Goal: Find specific page/section: Find specific page/section

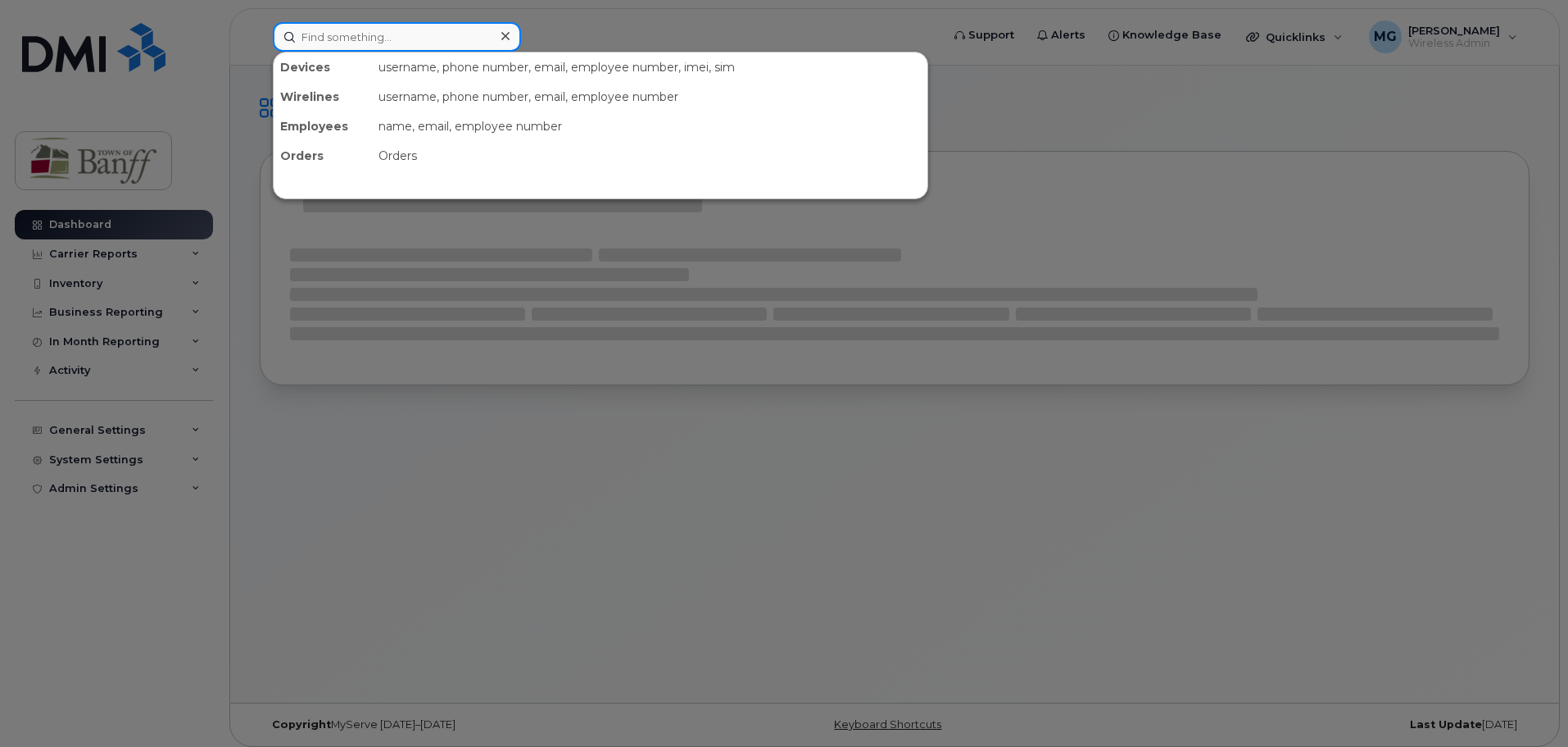
click at [407, 40] on input at bounding box center [397, 37] width 248 height 29
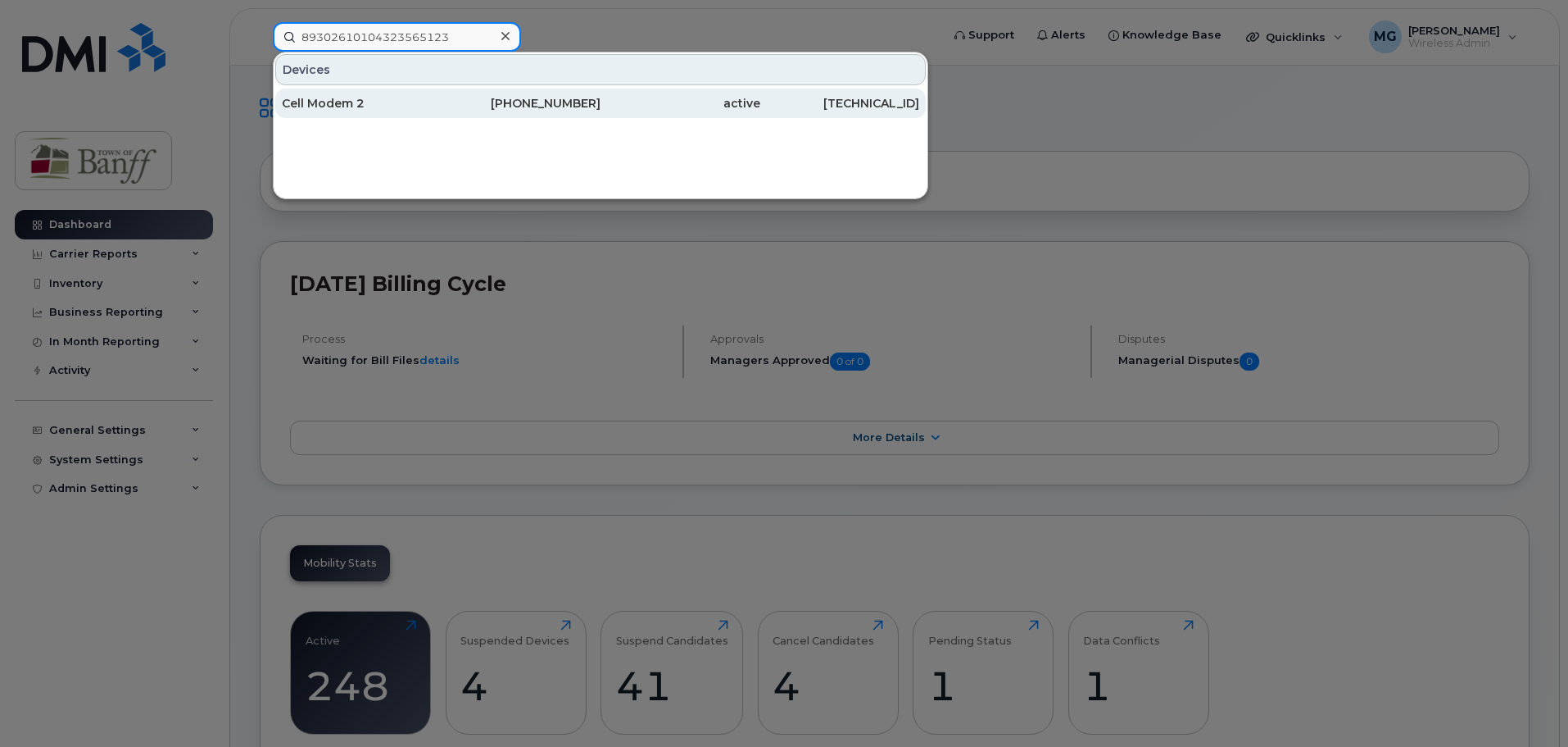
type input "89302610104323565123"
drag, startPoint x: 374, startPoint y: 96, endPoint x: 388, endPoint y: 105, distance: 16.6
click at [374, 96] on div "Cell Modem 2" at bounding box center [362, 103] width 160 height 16
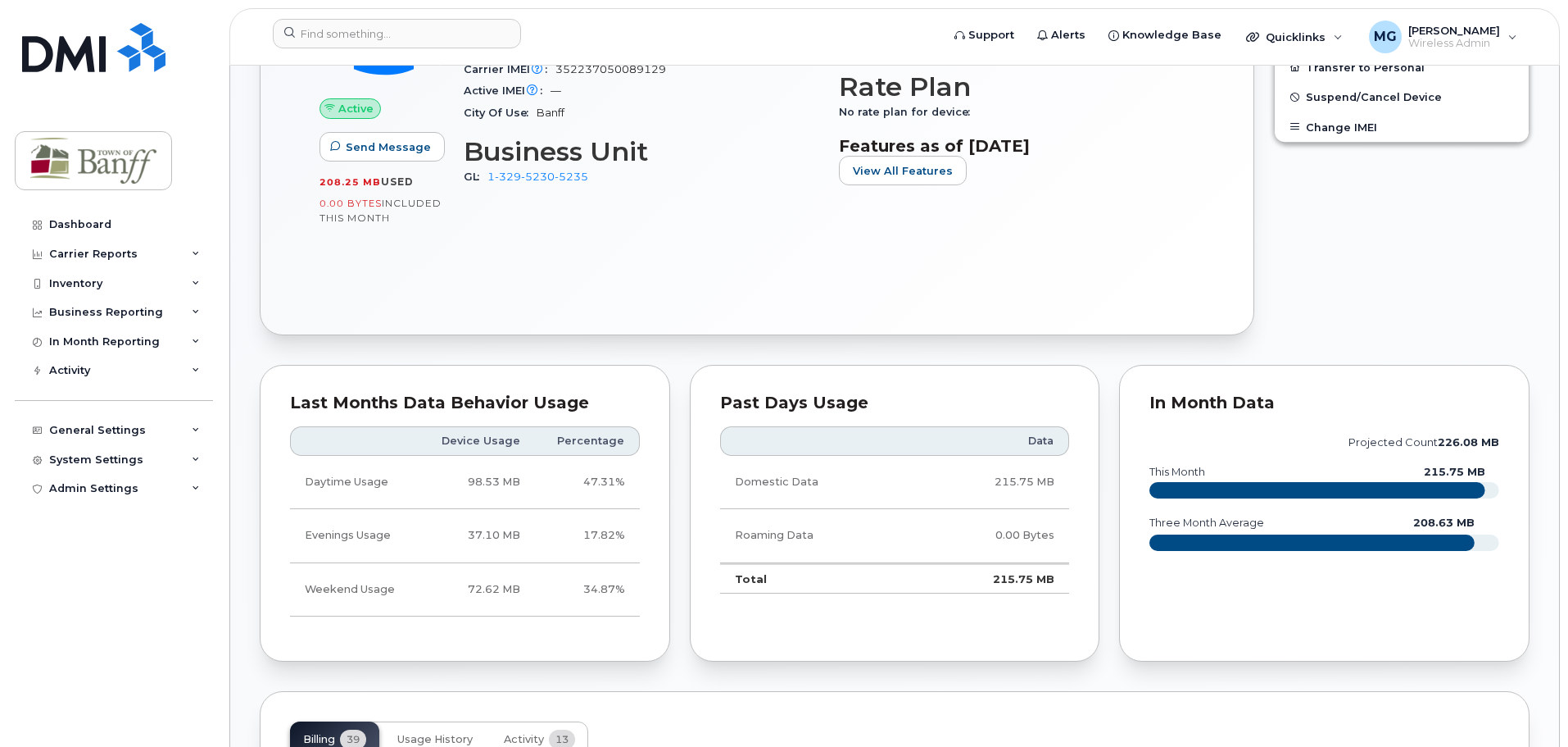
scroll to position [410, 0]
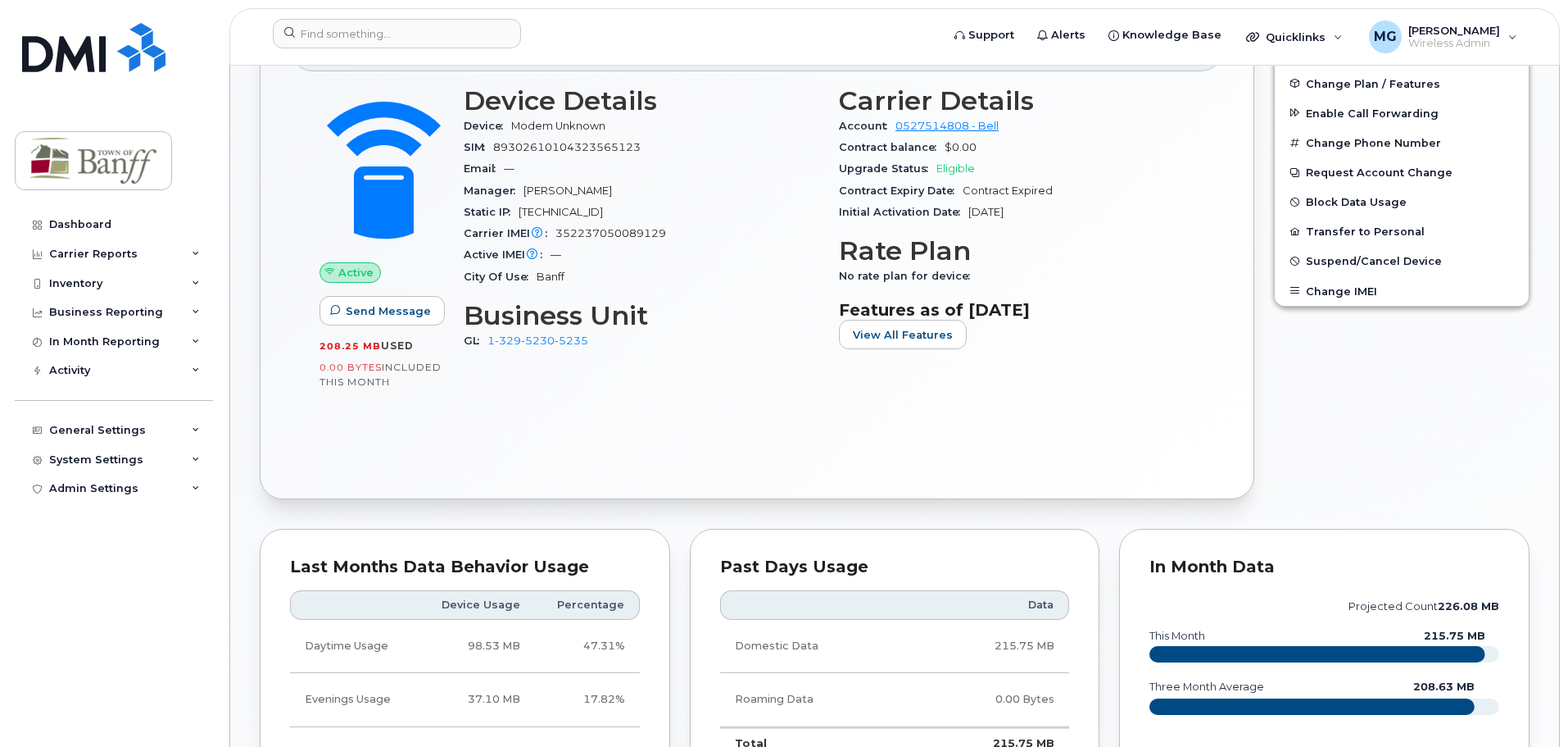
drag, startPoint x: 620, startPoint y: 209, endPoint x: 483, endPoint y: 214, distance: 137.1
click at [483, 214] on div "Static IP 184.151.233.150" at bounding box center [641, 212] width 356 height 22
